Goal: Use online tool/utility: Utilize a website feature to perform a specific function

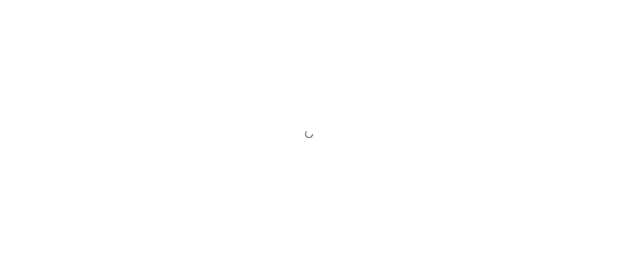
click at [508, 246] on div at bounding box center [309, 135] width 618 height 270
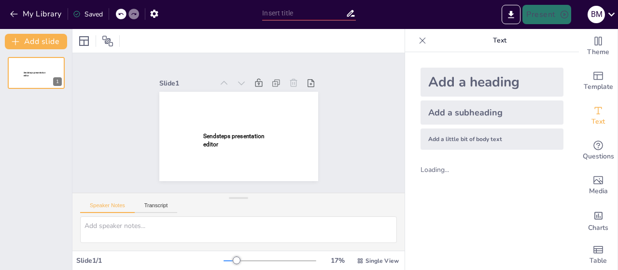
type input "New Sendsteps"
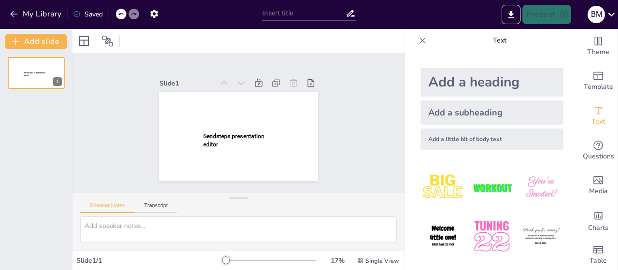
type input "New Sendsteps"
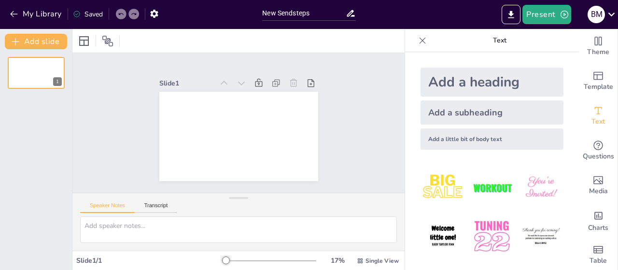
click at [436, 190] on img at bounding box center [443, 187] width 45 height 45
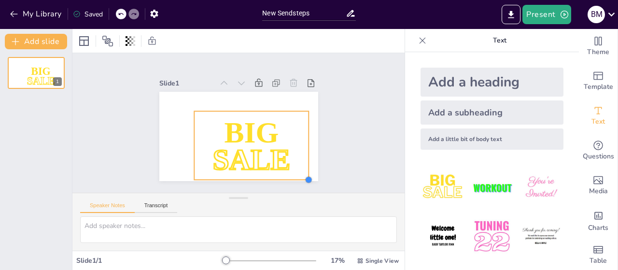
drag, startPoint x: 246, startPoint y: 143, endPoint x: 300, endPoint y: 155, distance: 55.5
click at [300, 155] on div "BIG SALE" at bounding box center [238, 136] width 159 height 89
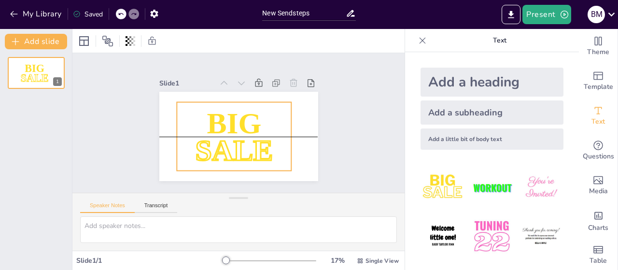
drag, startPoint x: 232, startPoint y: 131, endPoint x: 214, endPoint y: 119, distance: 20.9
click at [214, 119] on span "BIG" at bounding box center [234, 123] width 55 height 33
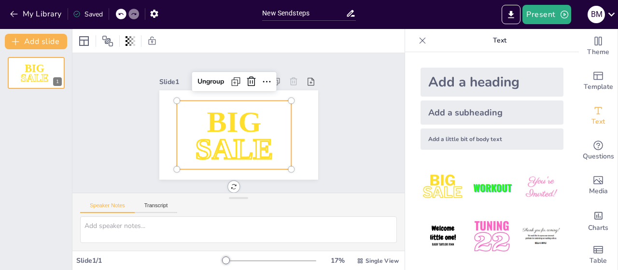
scroll to position [5, 0]
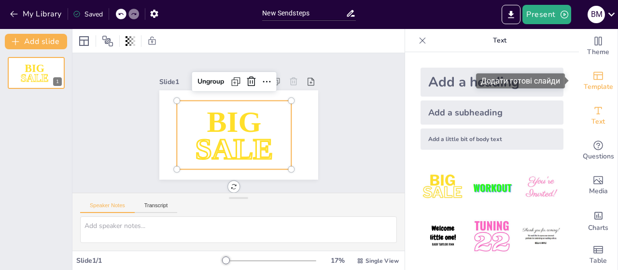
click at [598, 92] on span "Template" at bounding box center [598, 87] width 29 height 11
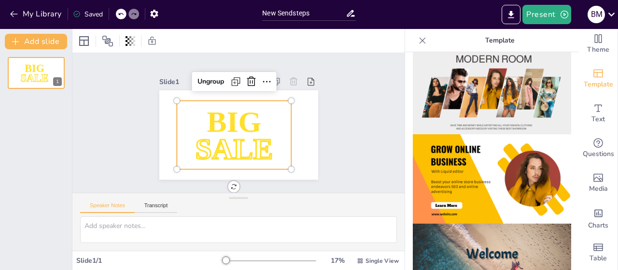
scroll to position [241, 0]
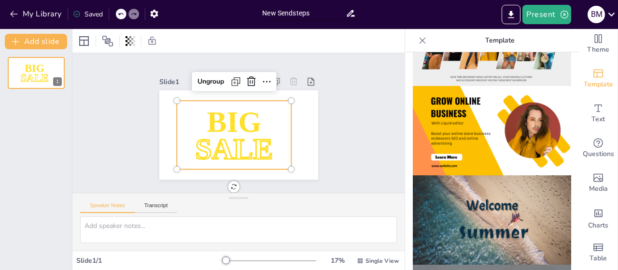
click at [310, 14] on input "New Sendsteps" at bounding box center [303, 13] width 83 height 14
